Goal: Information Seeking & Learning: Learn about a topic

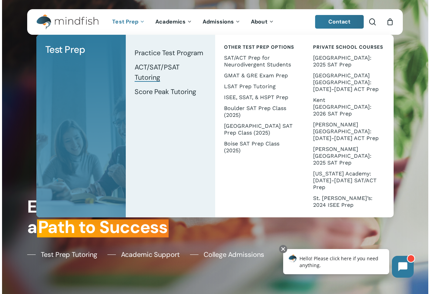
click at [162, 66] on span "ACT/SAT/PSAT Tutoring" at bounding box center [157, 72] width 45 height 19
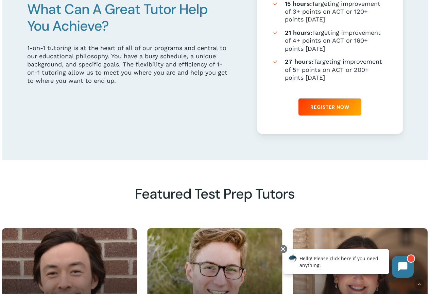
scroll to position [544, 0]
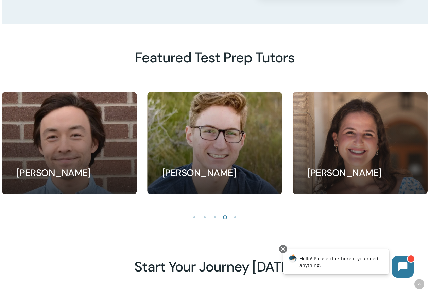
click at [214, 220] on li "Page dot 3" at bounding box center [215, 217] width 10 height 10
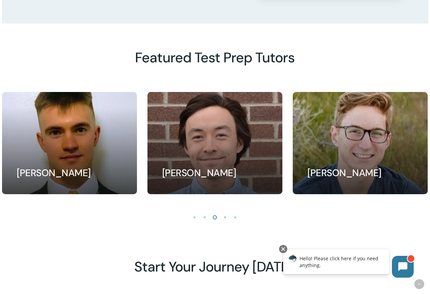
click at [204, 219] on li "Page dot 2" at bounding box center [205, 217] width 10 height 10
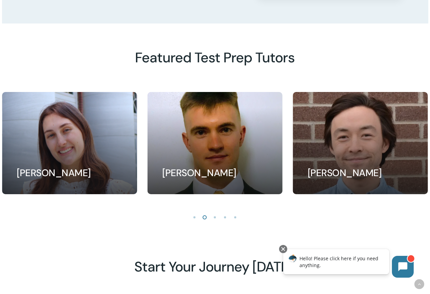
click at [193, 220] on li "Page dot 1" at bounding box center [195, 217] width 10 height 10
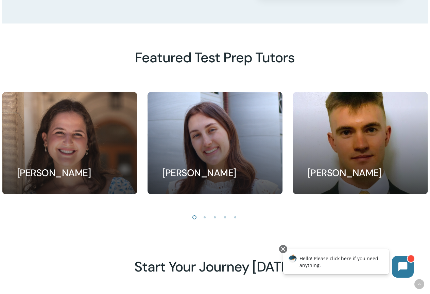
click at [236, 219] on li "Page dot 5" at bounding box center [236, 217] width 10 height 10
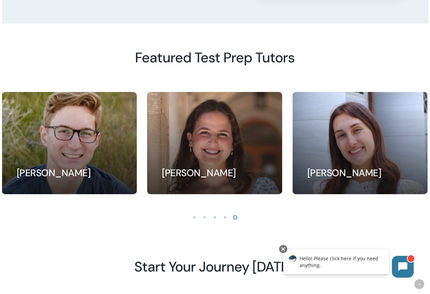
click at [236, 219] on li "Page dot 5" at bounding box center [236, 217] width 10 height 10
click at [194, 222] on li "Page dot 1" at bounding box center [195, 217] width 10 height 10
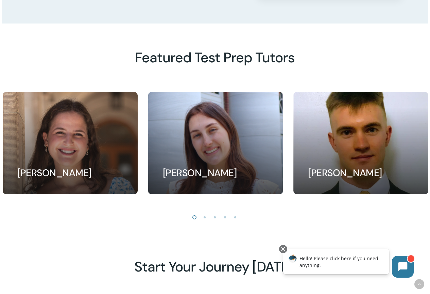
click at [194, 221] on li "Page dot 1" at bounding box center [195, 217] width 10 height 10
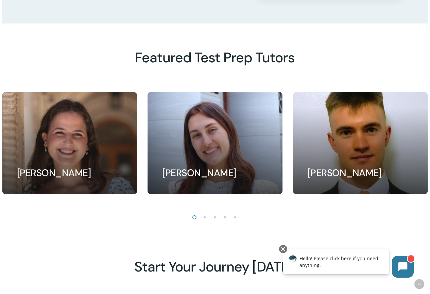
click at [205, 219] on li "Page dot 2" at bounding box center [205, 217] width 10 height 10
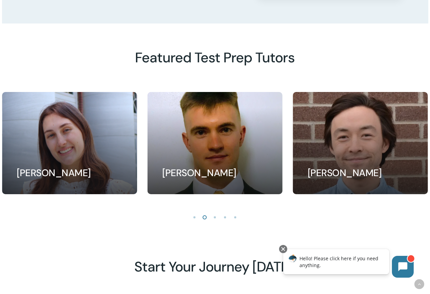
click at [216, 219] on li "Page dot 3" at bounding box center [215, 217] width 10 height 10
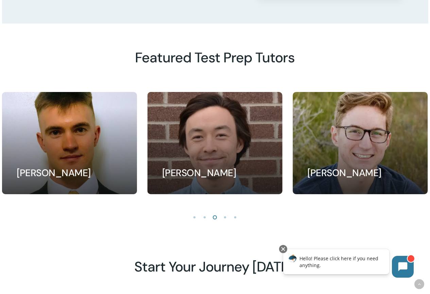
click at [224, 218] on li "Page dot 4" at bounding box center [225, 217] width 10 height 10
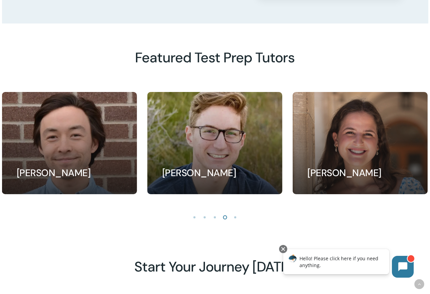
click at [235, 219] on li "Page dot 5" at bounding box center [236, 217] width 10 height 10
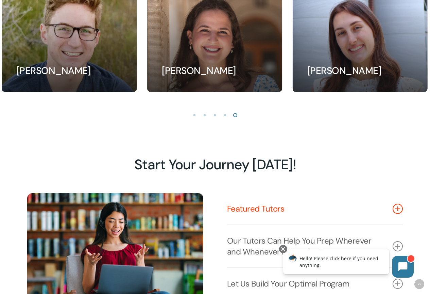
scroll to position [748, 0]
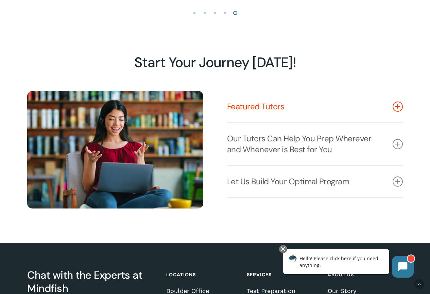
click at [397, 111] on icon at bounding box center [398, 106] width 10 height 10
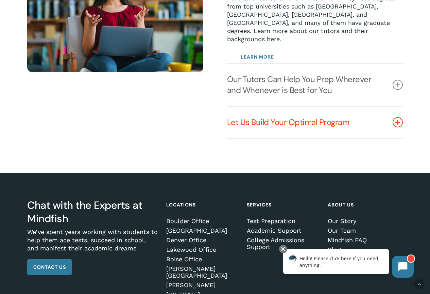
scroll to position [850, 0]
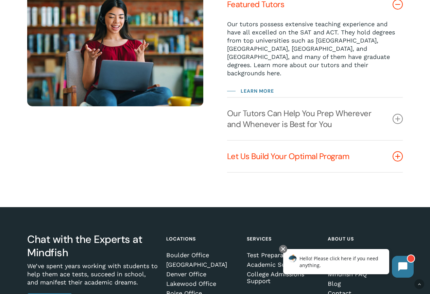
click at [399, 158] on icon at bounding box center [398, 156] width 10 height 10
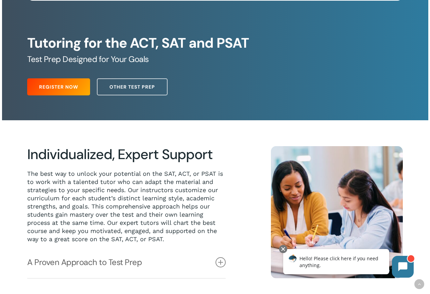
scroll to position [0, 0]
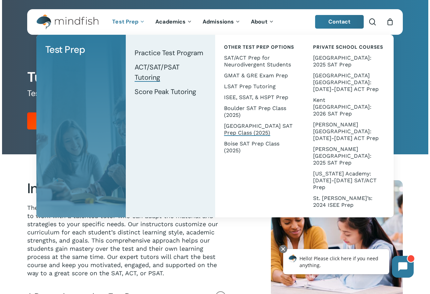
click at [246, 131] on span "[GEOGRAPHIC_DATA] SAT Prep Class (2025)" at bounding box center [258, 128] width 69 height 13
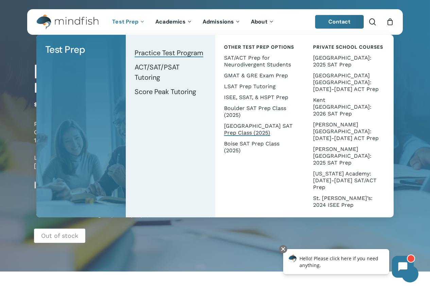
click at [159, 55] on span "Practice Test Program" at bounding box center [169, 52] width 69 height 9
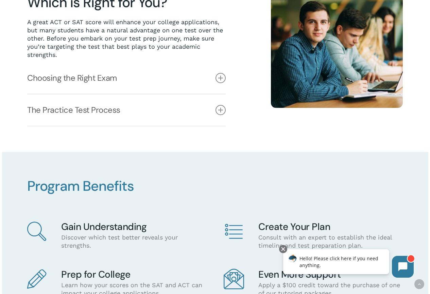
scroll to position [102, 0]
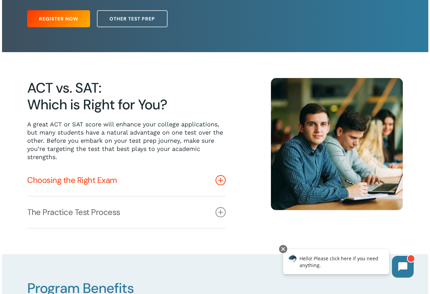
click at [220, 181] on icon at bounding box center [221, 180] width 10 height 10
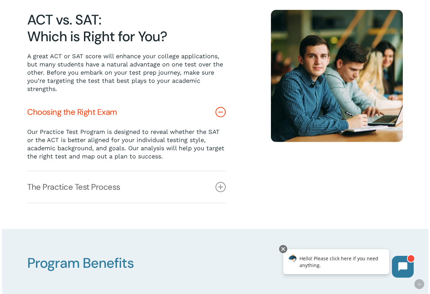
scroll to position [0, 0]
